Goal: Check status: Check status

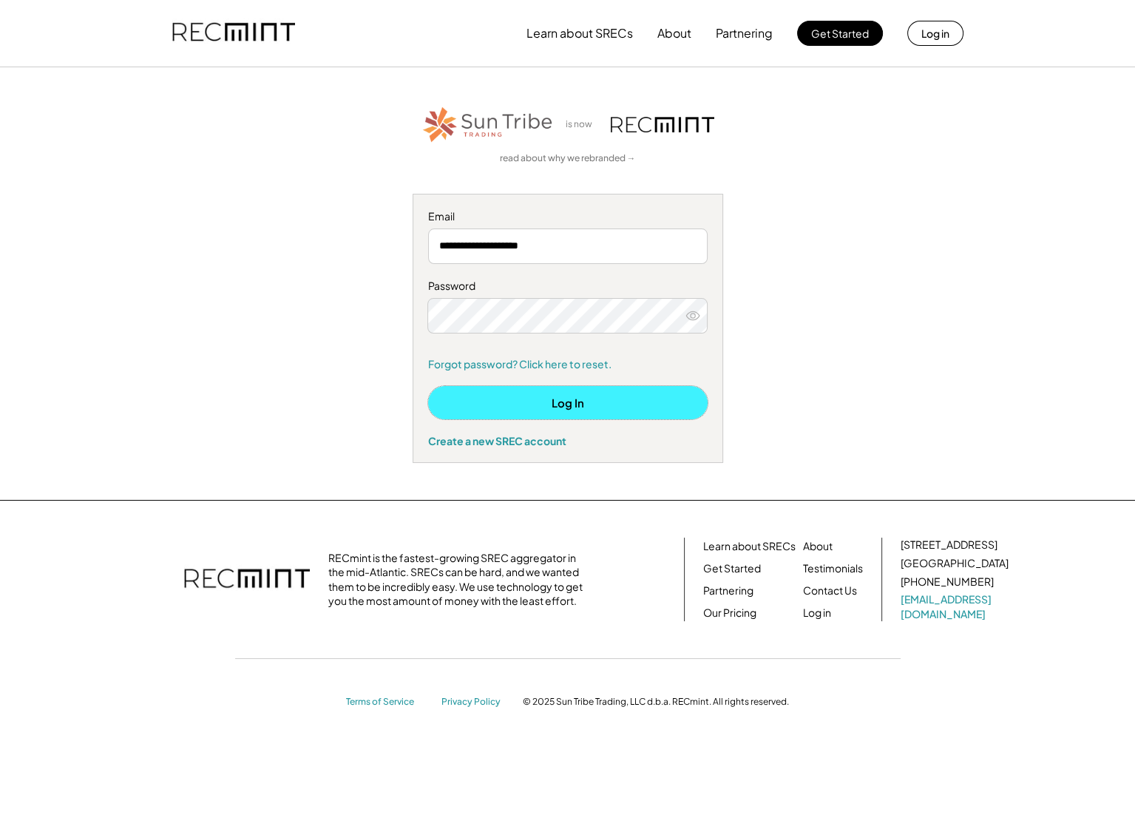
click at [626, 396] on button "Log In" at bounding box center [568, 402] width 280 height 33
click at [699, 319] on icon at bounding box center [693, 315] width 15 height 15
click at [567, 401] on button "Log In" at bounding box center [568, 402] width 280 height 33
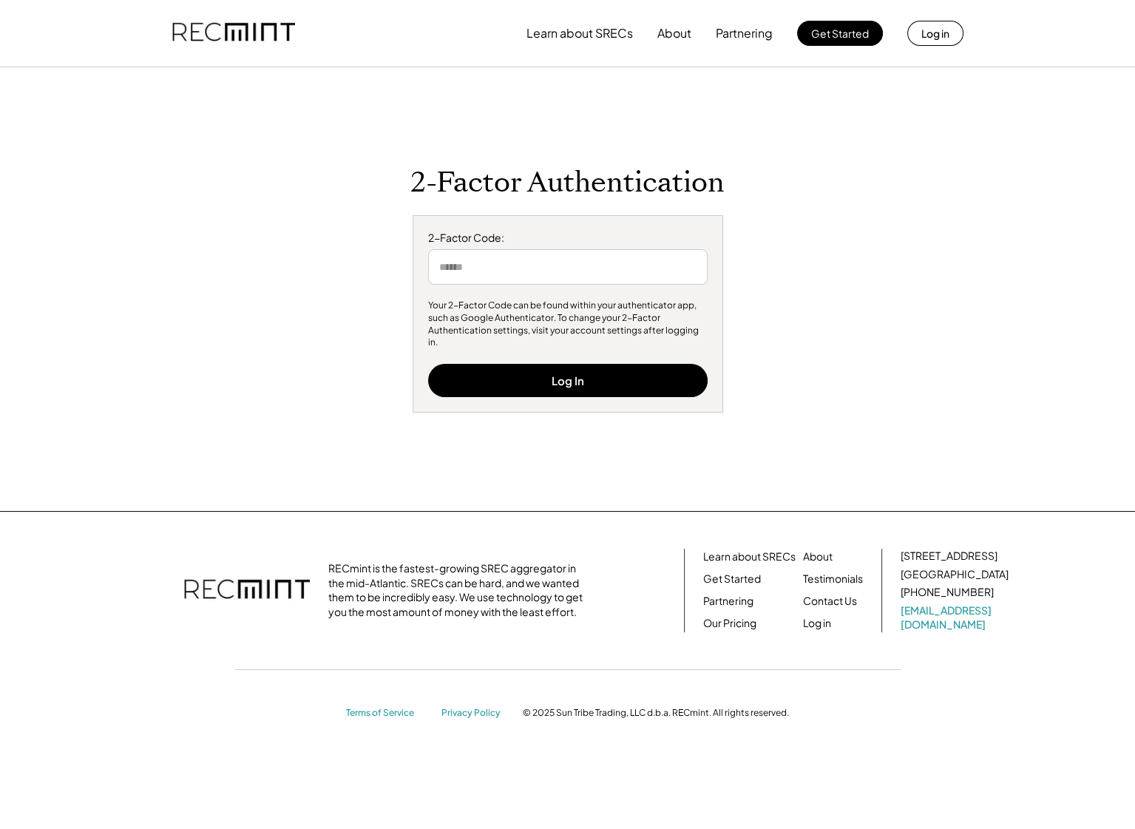
click at [548, 283] on input "input" at bounding box center [568, 266] width 280 height 35
drag, startPoint x: 544, startPoint y: 279, endPoint x: 555, endPoint y: 272, distance: 12.9
click at [546, 277] on input "input" at bounding box center [568, 266] width 280 height 35
type input "******"
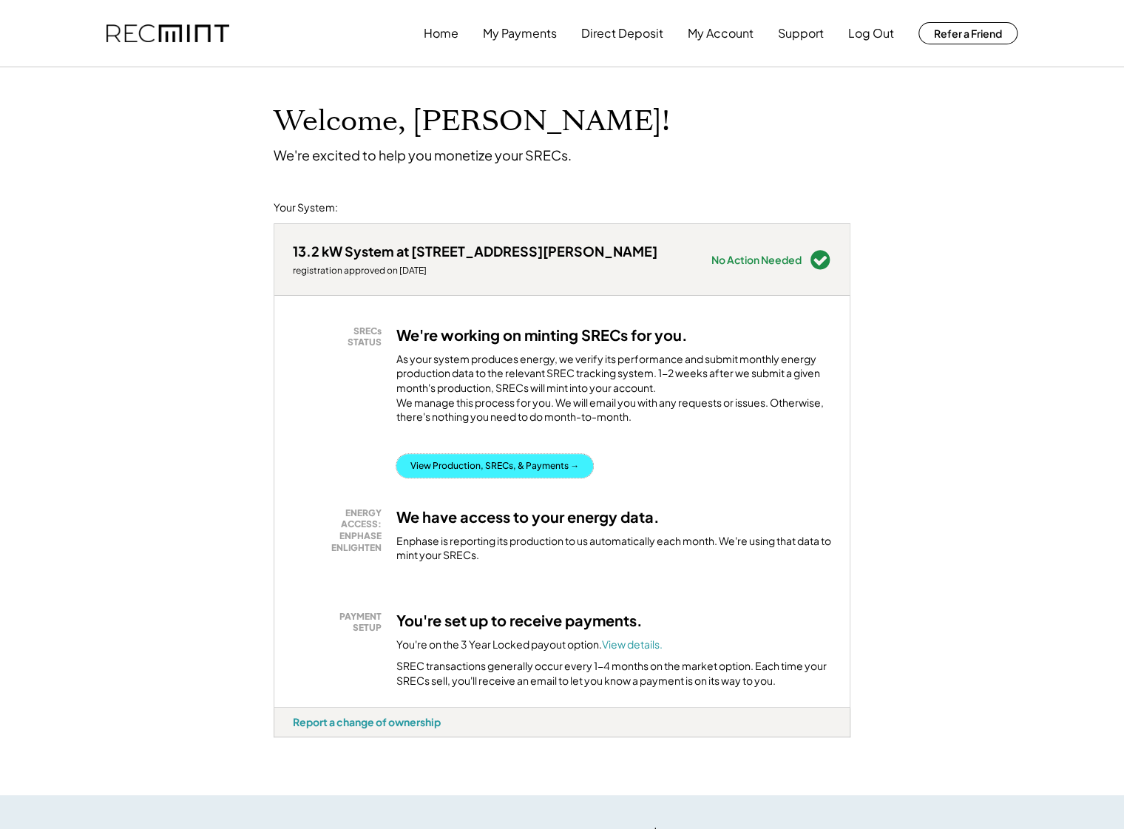
click at [562, 478] on button "View Production, SRECs, & Payments →" at bounding box center [494, 466] width 197 height 24
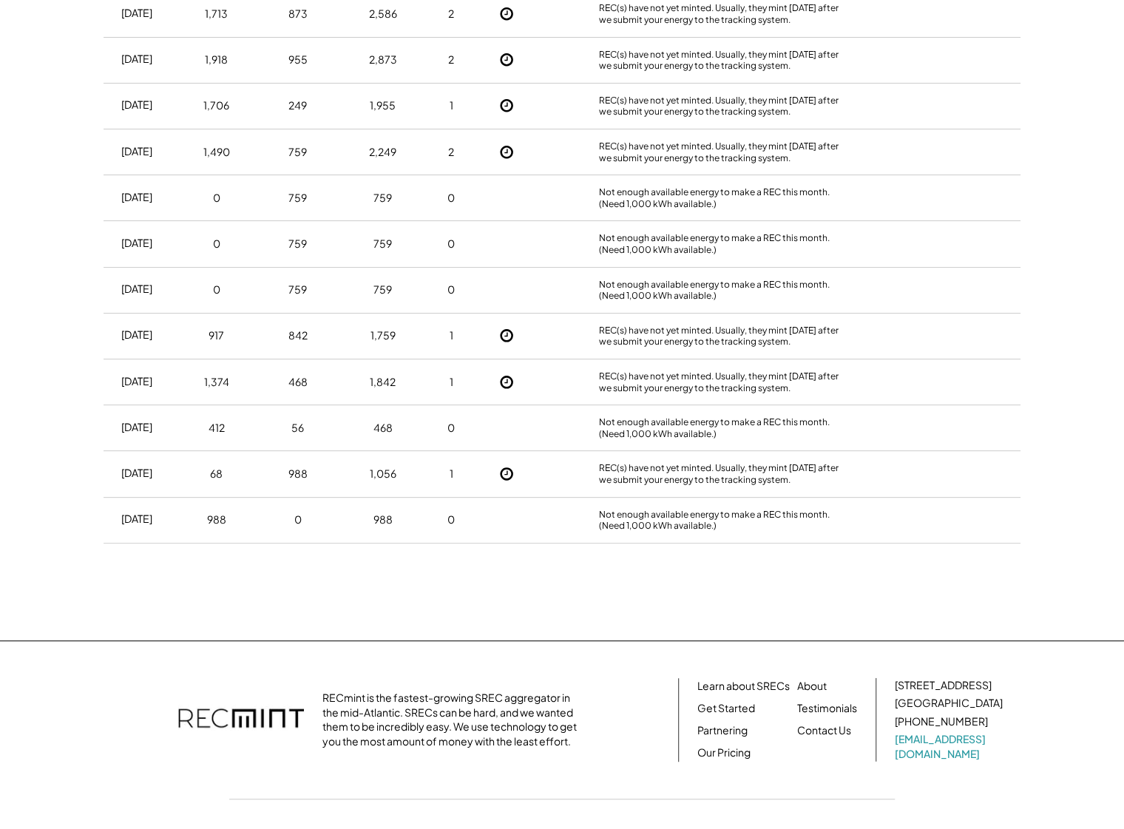
scroll to position [1683, 0]
